Goal: Find specific page/section: Find specific page/section

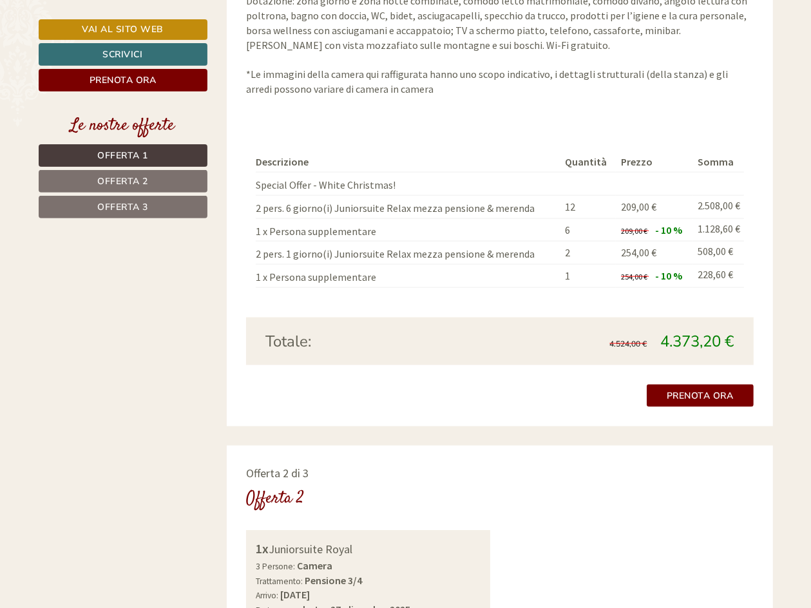
scroll to position [1306, 0]
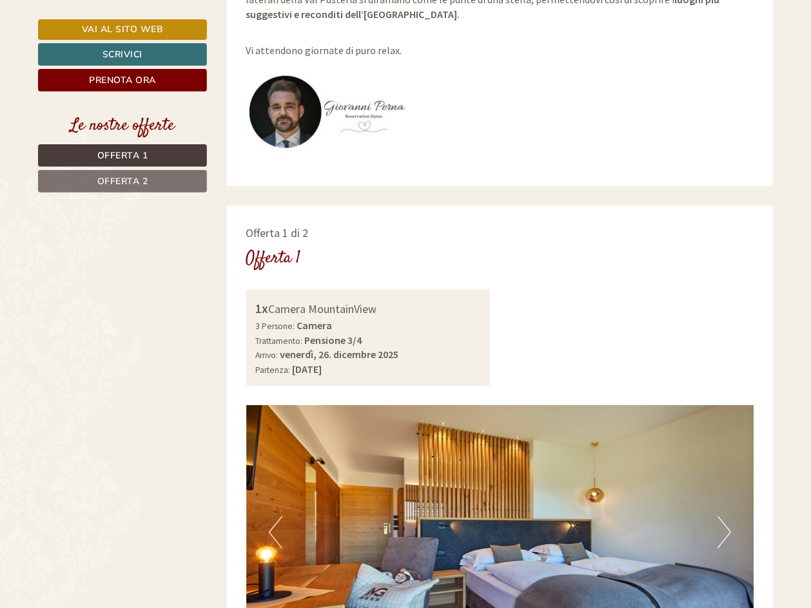
scroll to position [247, 0]
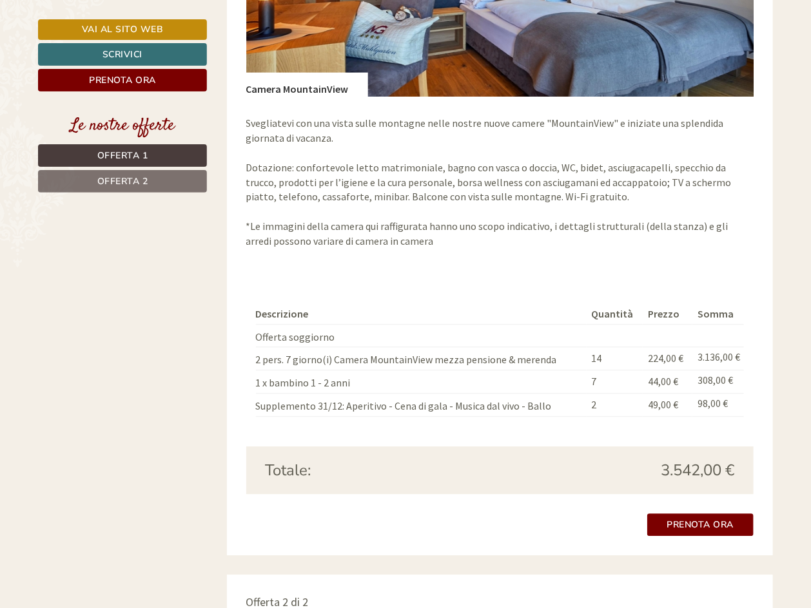
scroll to position [1194, 0]
